Goal: Information Seeking & Learning: Learn about a topic

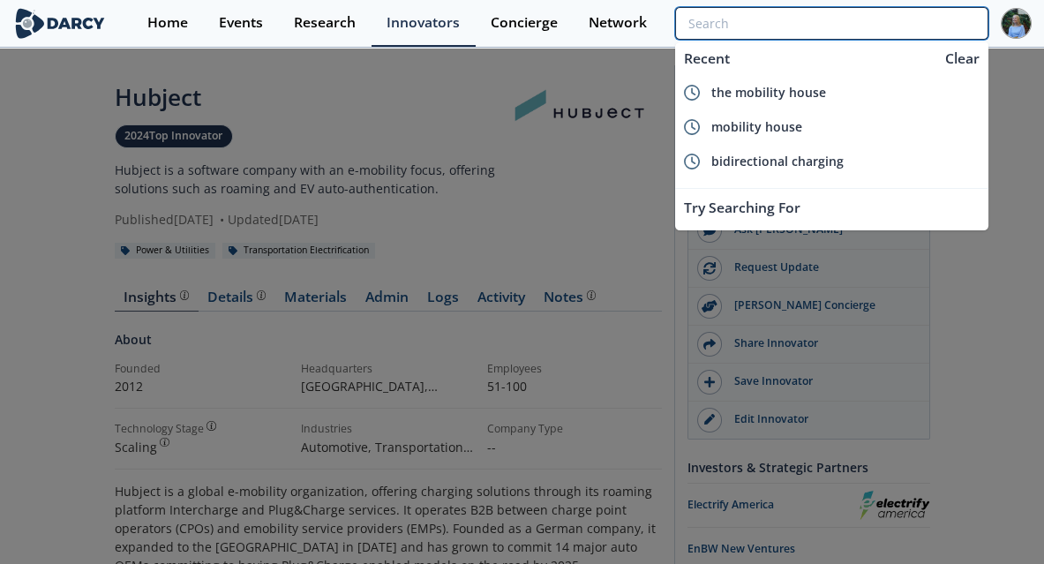
click at [864, 23] on input "search" at bounding box center [831, 23] width 313 height 33
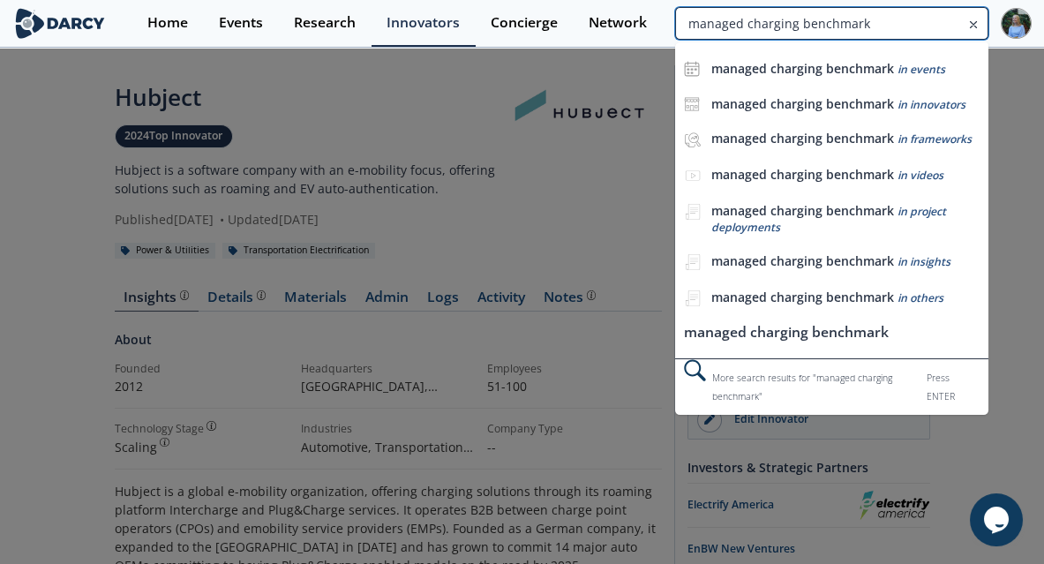
type input "managed charging benchmark"
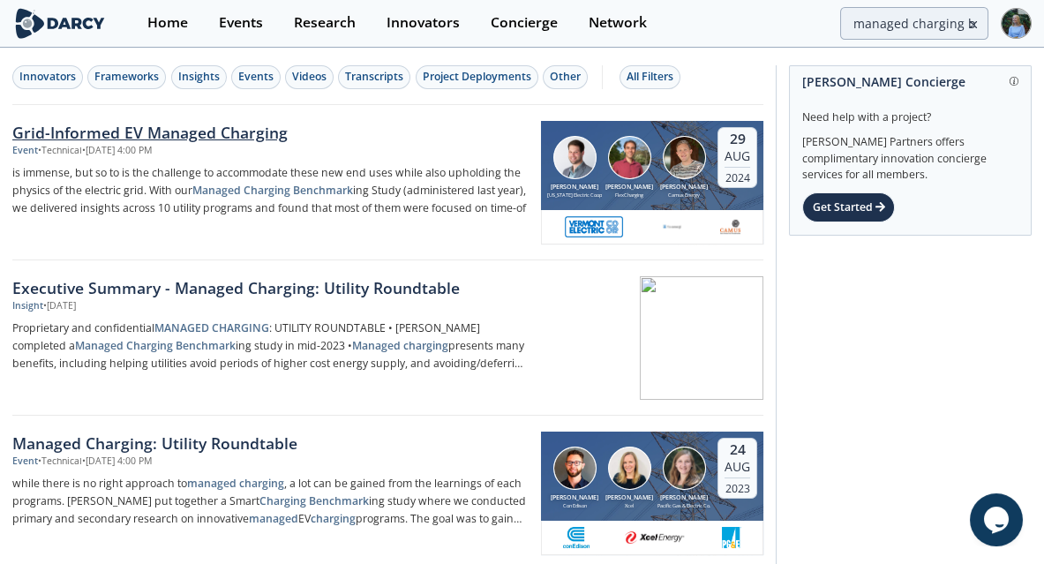
click at [230, 138] on div "Grid-Informed EV Managed Charging" at bounding box center [270, 132] width 516 height 23
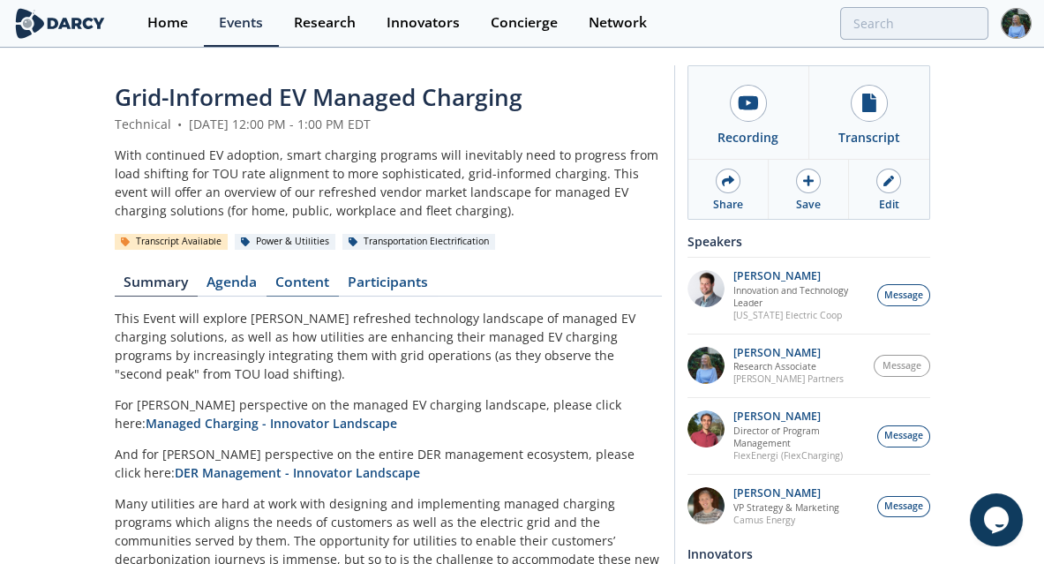
click at [309, 281] on link "Content" at bounding box center [302, 285] width 72 height 21
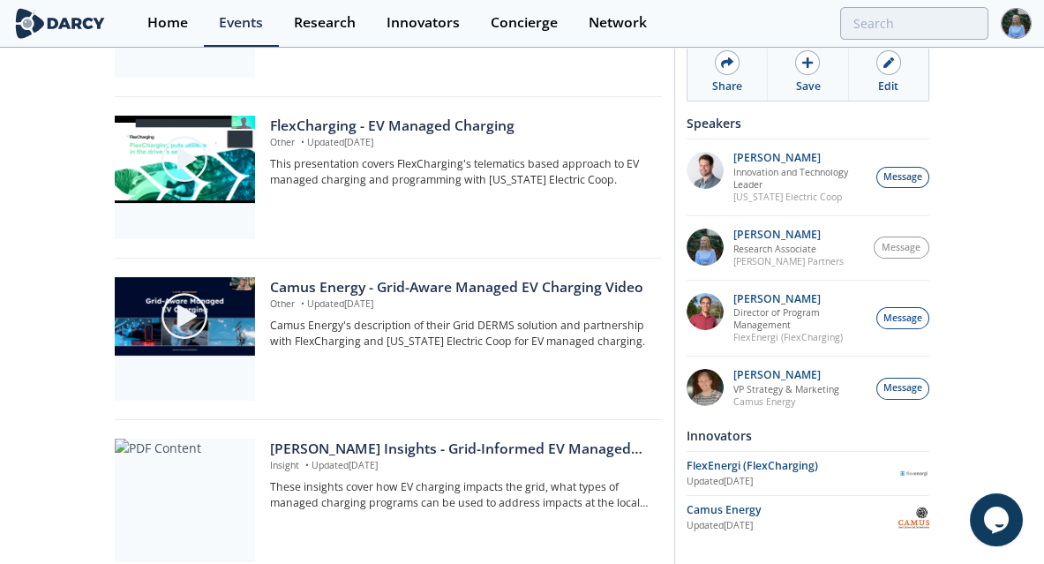
scroll to position [1270, 0]
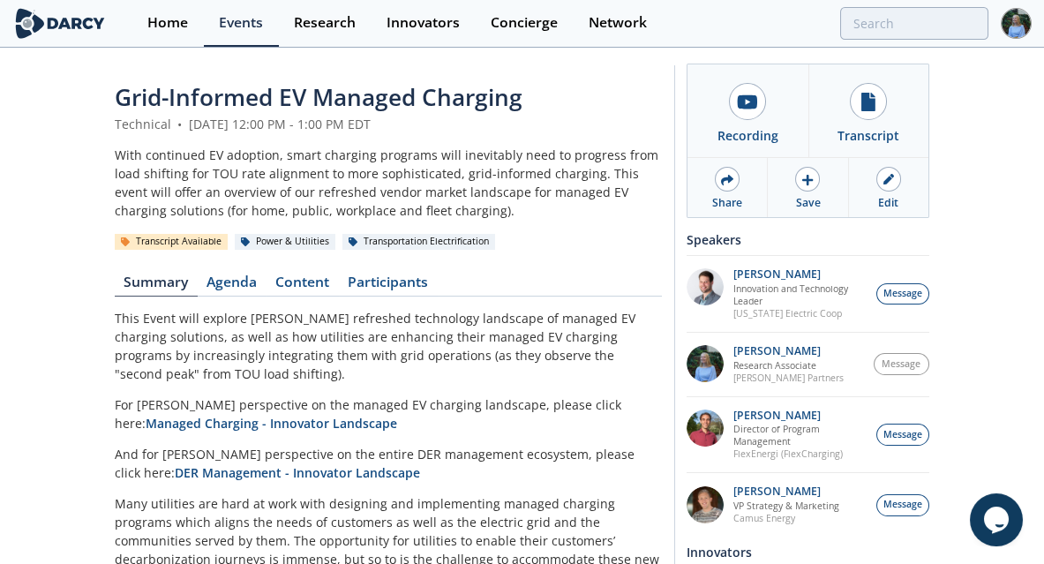
scroll to position [89, 0]
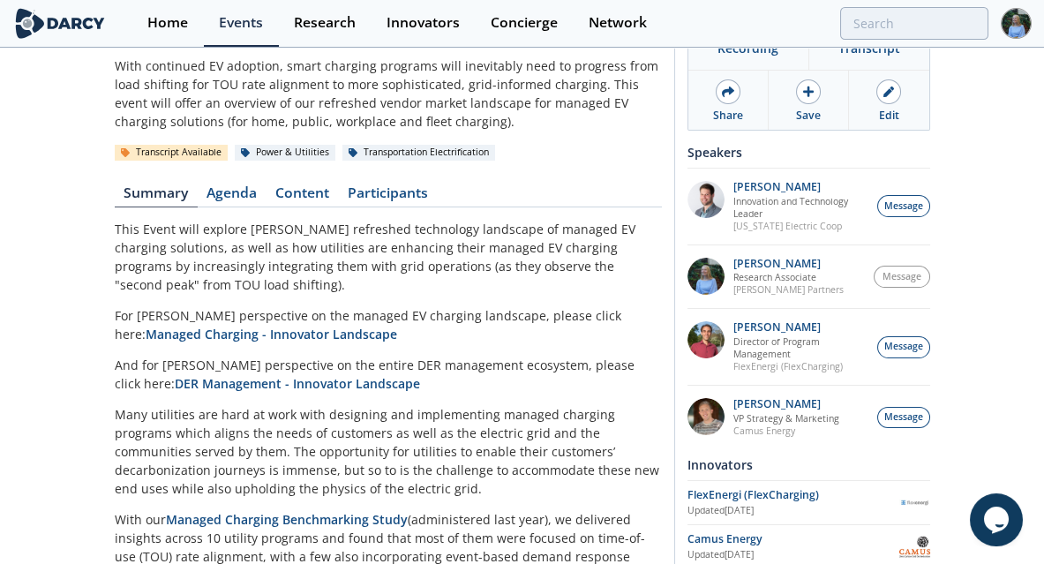
type input "managed charging benchmark"
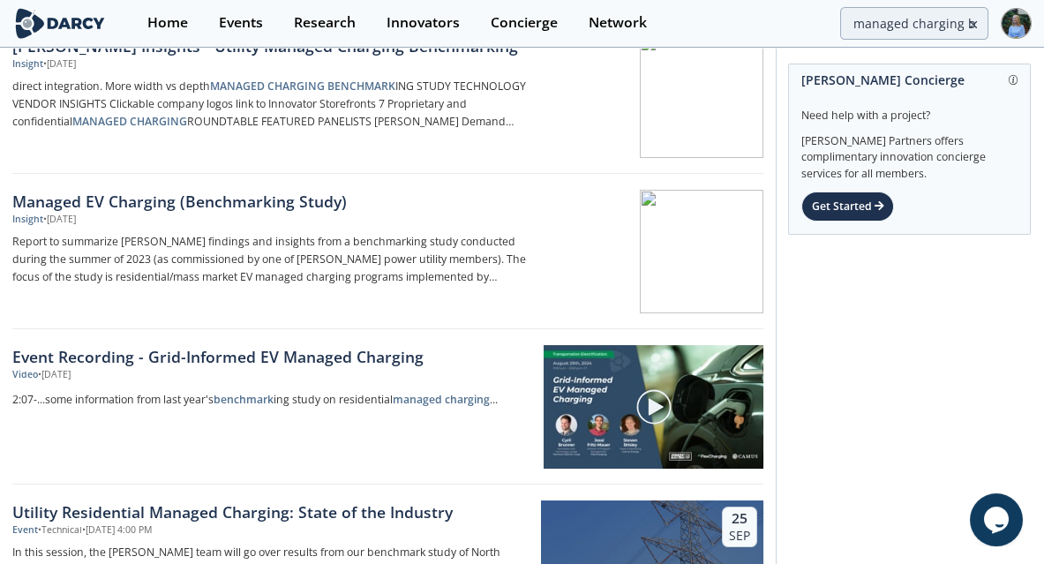
scroll to position [565, 0]
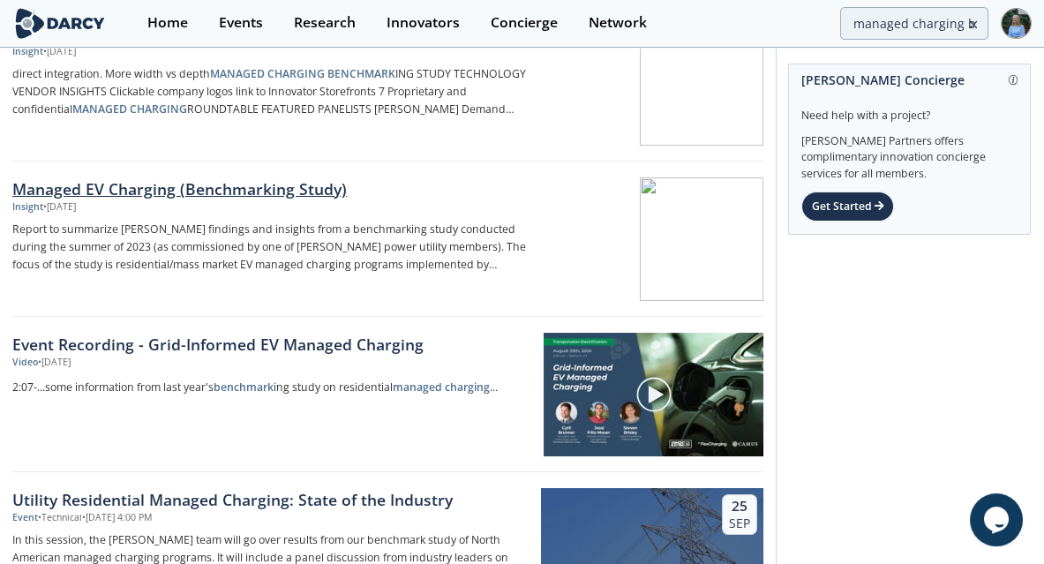
click at [243, 185] on div "Managed EV Charging (Benchmarking Study)" at bounding box center [270, 188] width 516 height 23
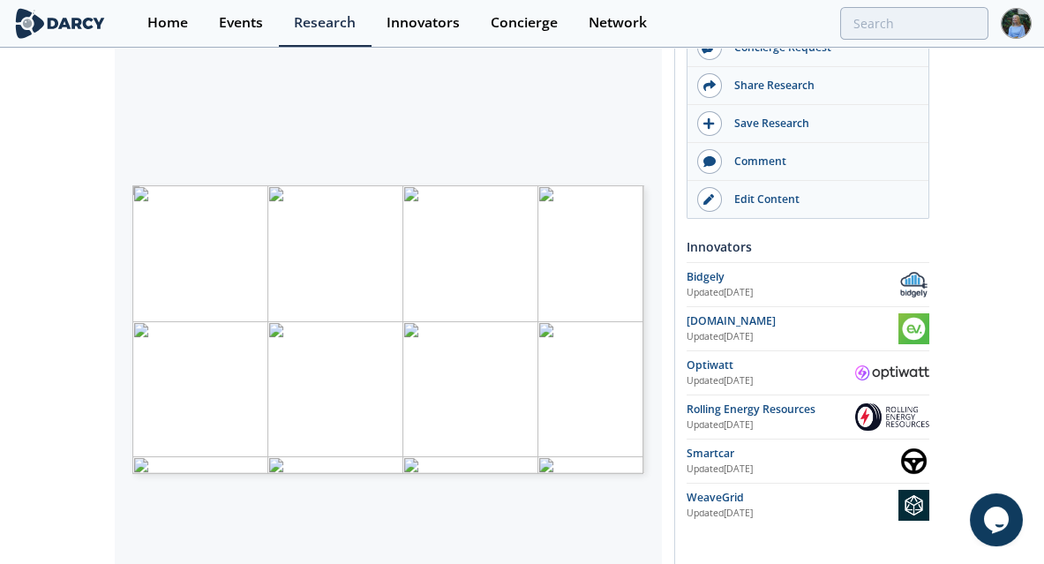
scroll to position [353, 0]
